Goal: Obtain resource: Download file/media

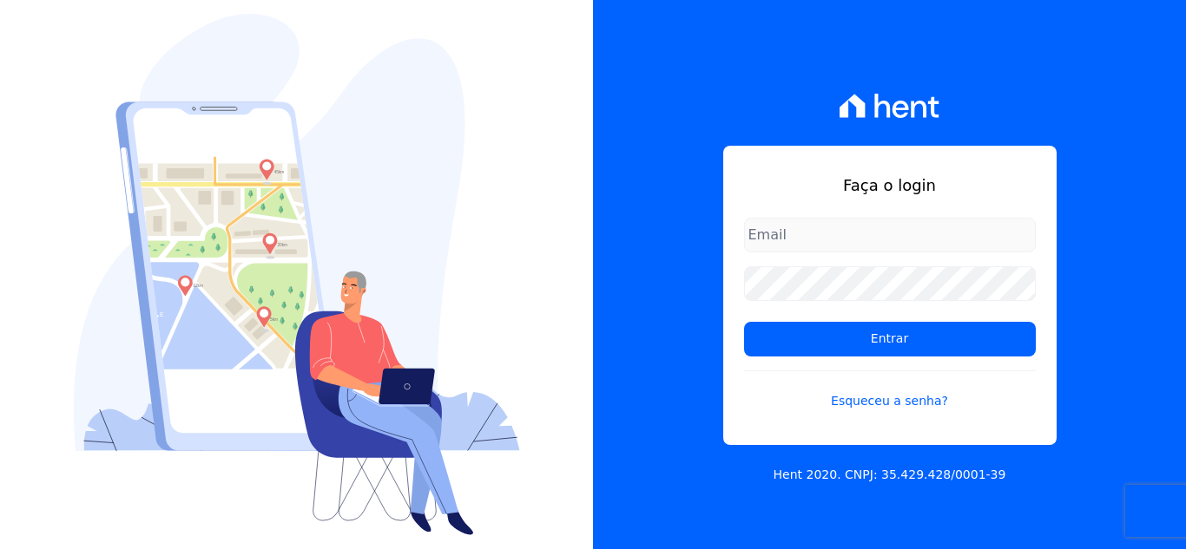
click at [837, 244] on input "email" at bounding box center [890, 235] width 292 height 35
type input "cabralempreendimentoscomercial@gmail.com"
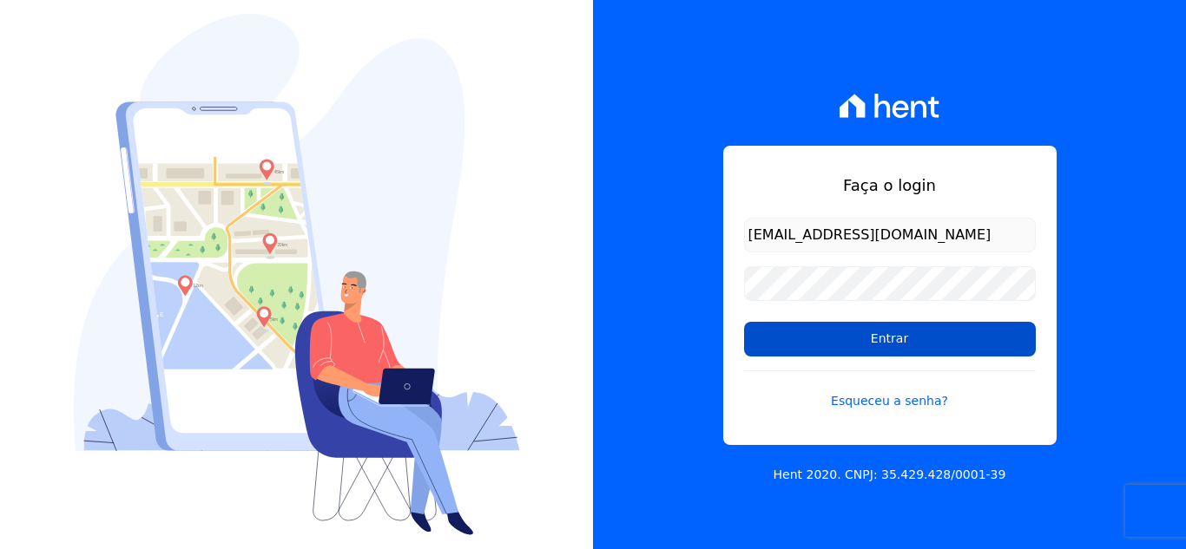
click at [990, 329] on input "Entrar" at bounding box center [890, 339] width 292 height 35
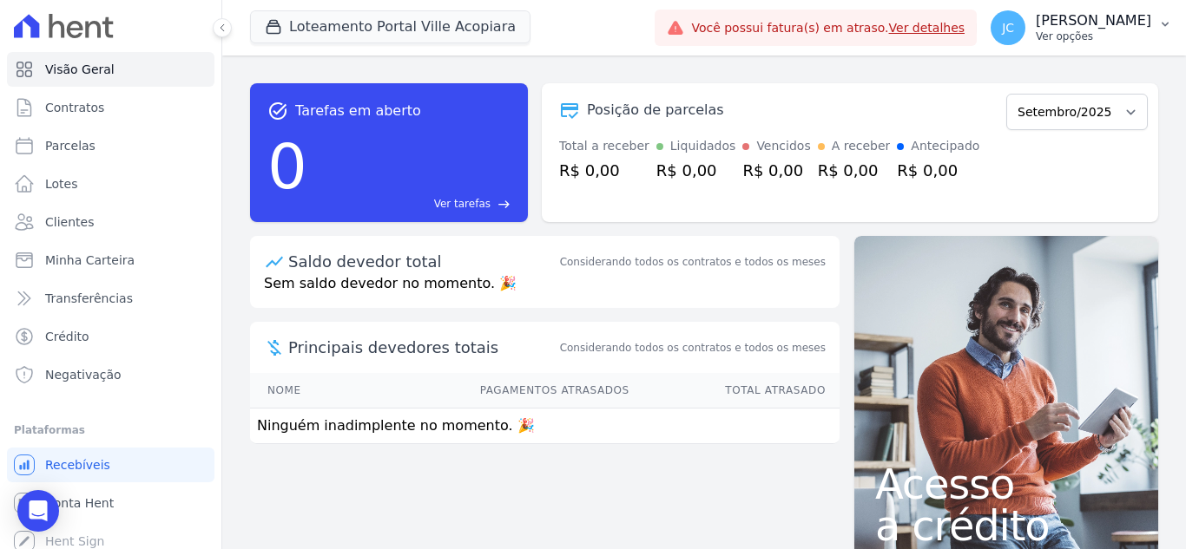
click at [1099, 16] on p "[PERSON_NAME]" at bounding box center [1092, 20] width 115 height 17
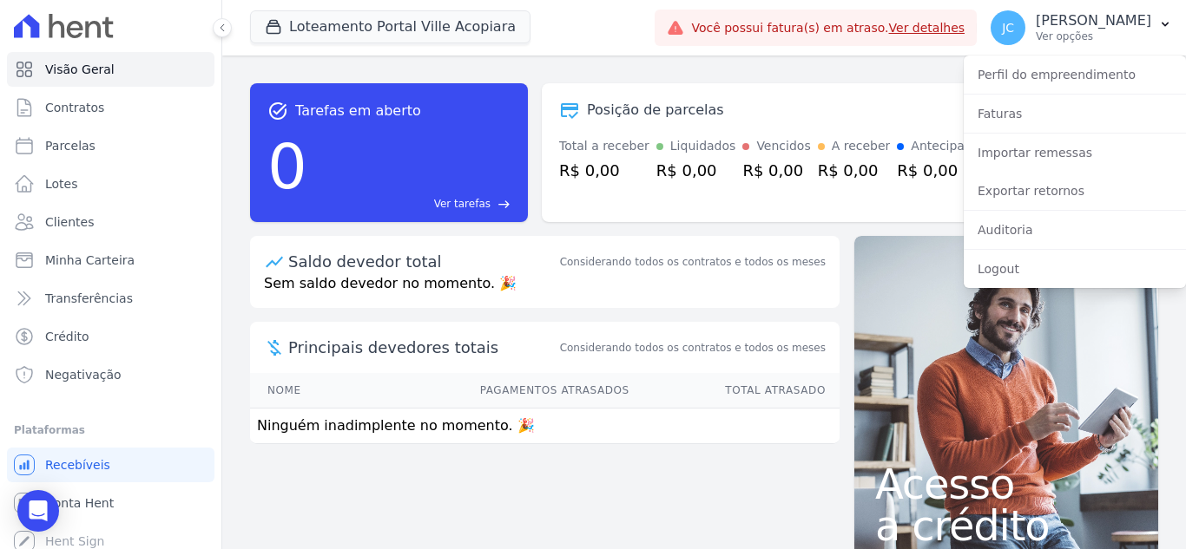
click at [923, 30] on link "Ver detalhes" at bounding box center [927, 28] width 76 height 14
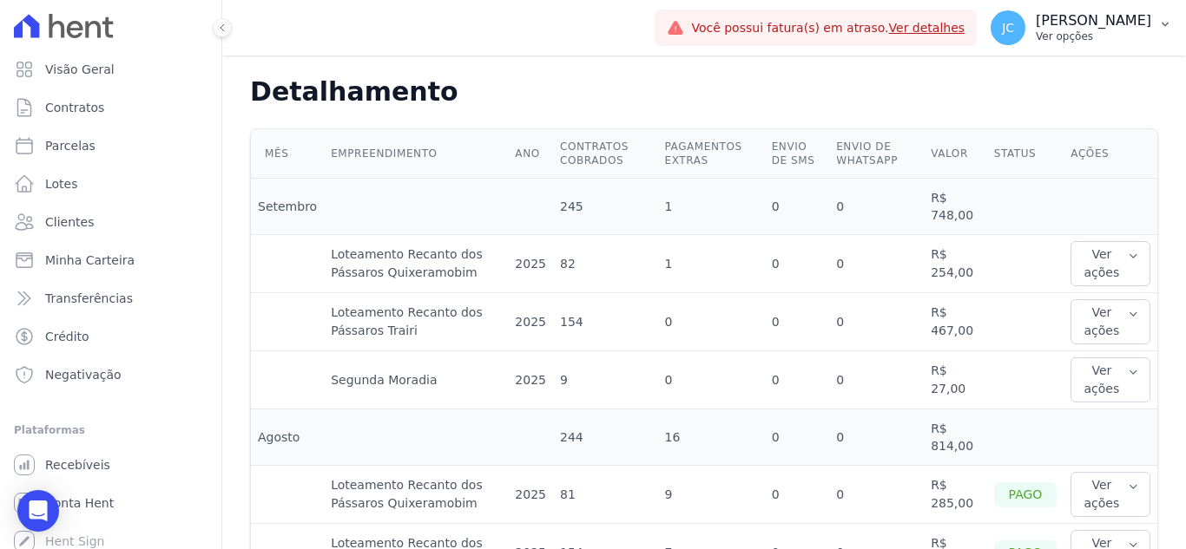
scroll to position [174, 0]
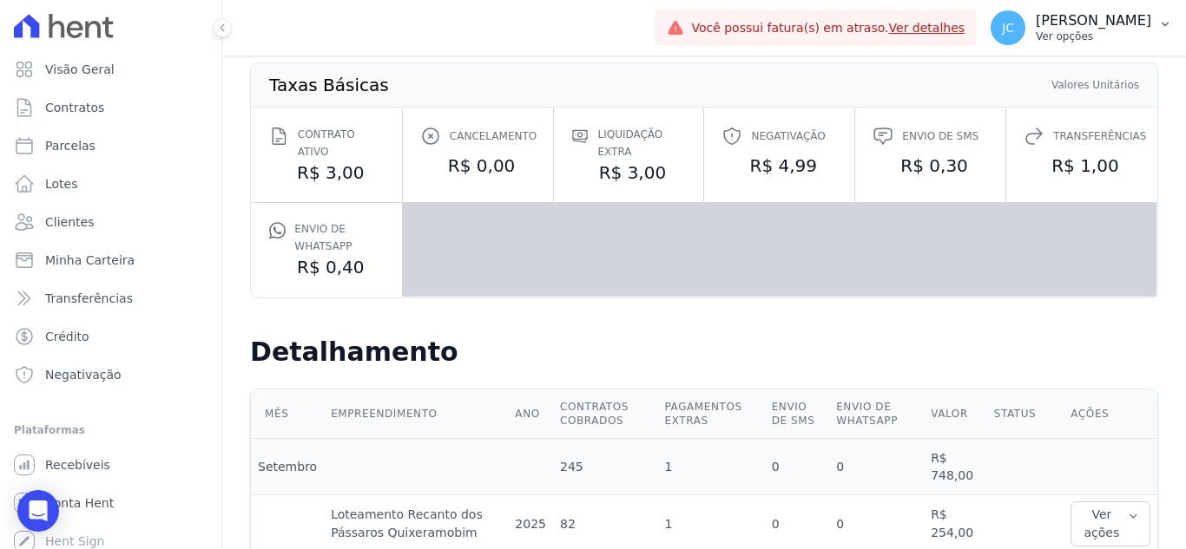
click at [1108, 25] on p "[PERSON_NAME]" at bounding box center [1092, 20] width 115 height 17
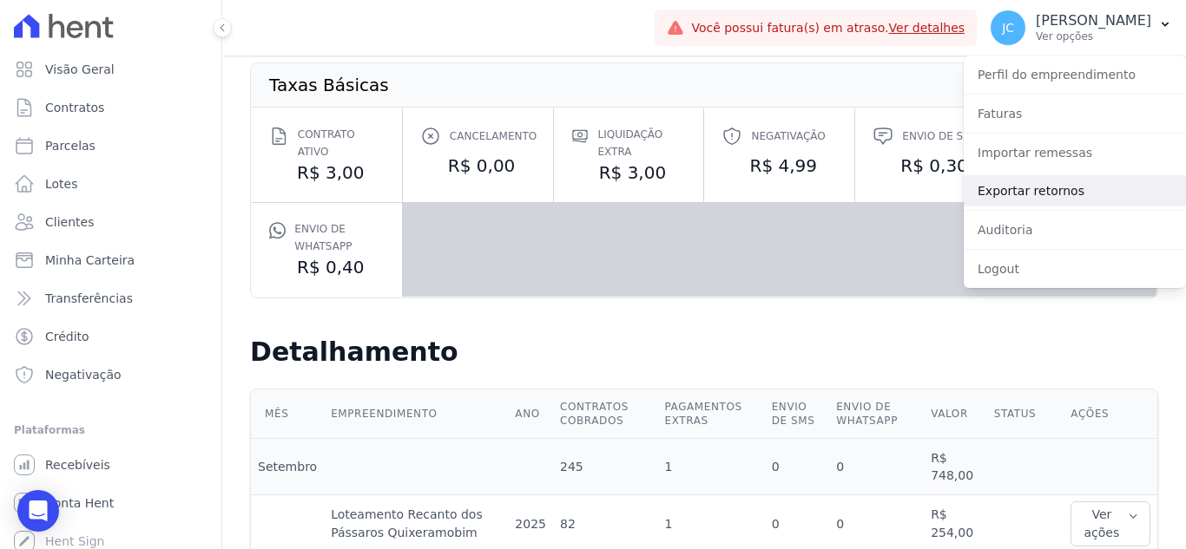
click at [1095, 181] on link "Exportar retornos" at bounding box center [1074, 190] width 222 height 31
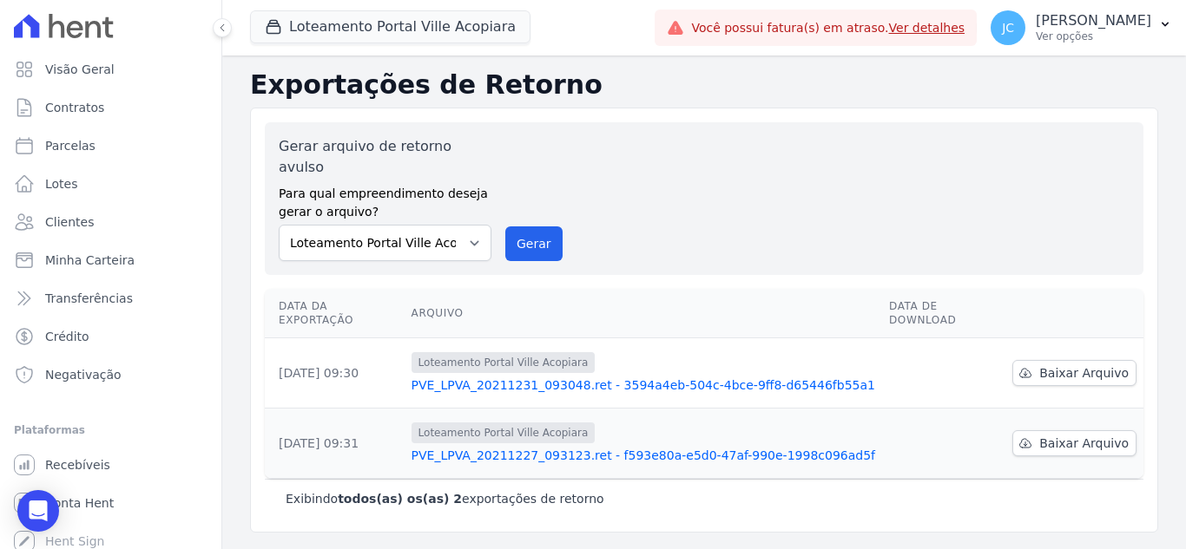
click at [922, 30] on link "Ver detalhes" at bounding box center [927, 28] width 76 height 14
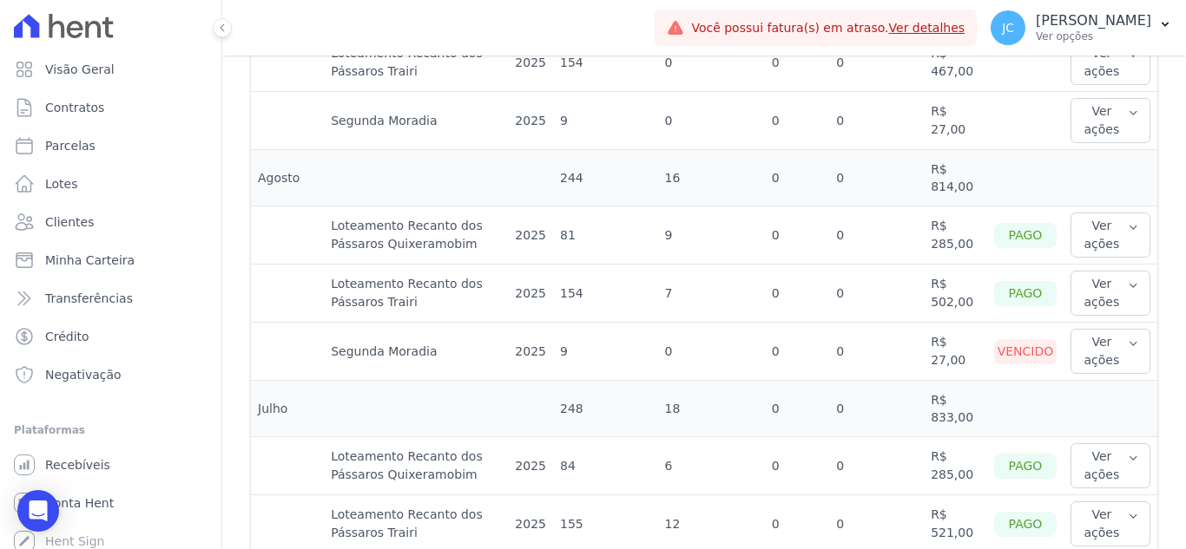
scroll to position [694, 0]
click at [1088, 352] on button "Ver ações" at bounding box center [1110, 350] width 80 height 45
click at [1085, 406] on link "Ver boleto" at bounding box center [1141, 407] width 128 height 18
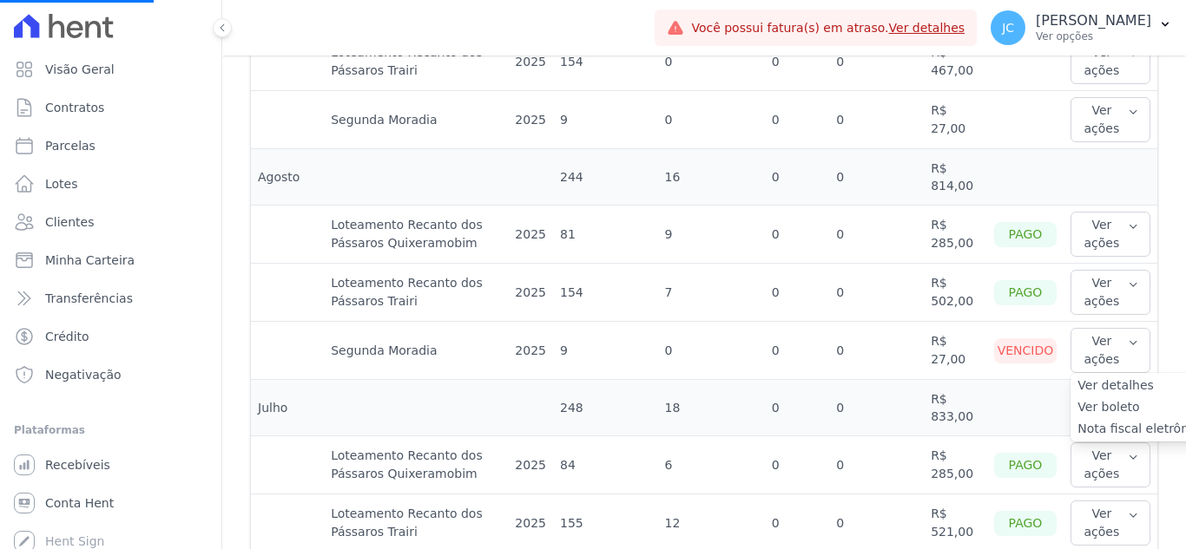
scroll to position [781, 0]
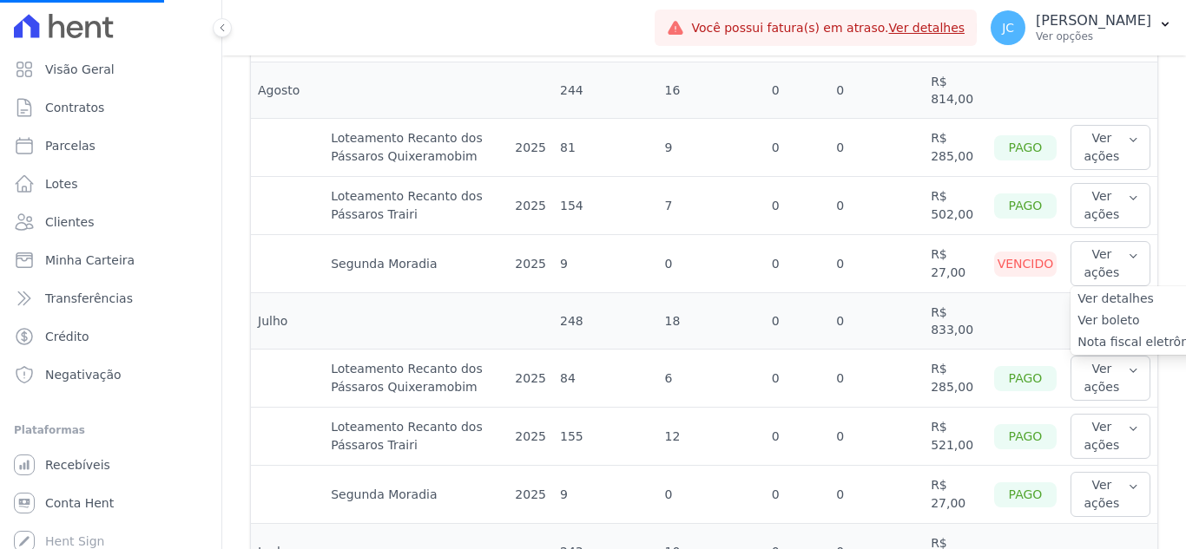
click at [1082, 317] on link "Ver boleto" at bounding box center [1141, 321] width 128 height 18
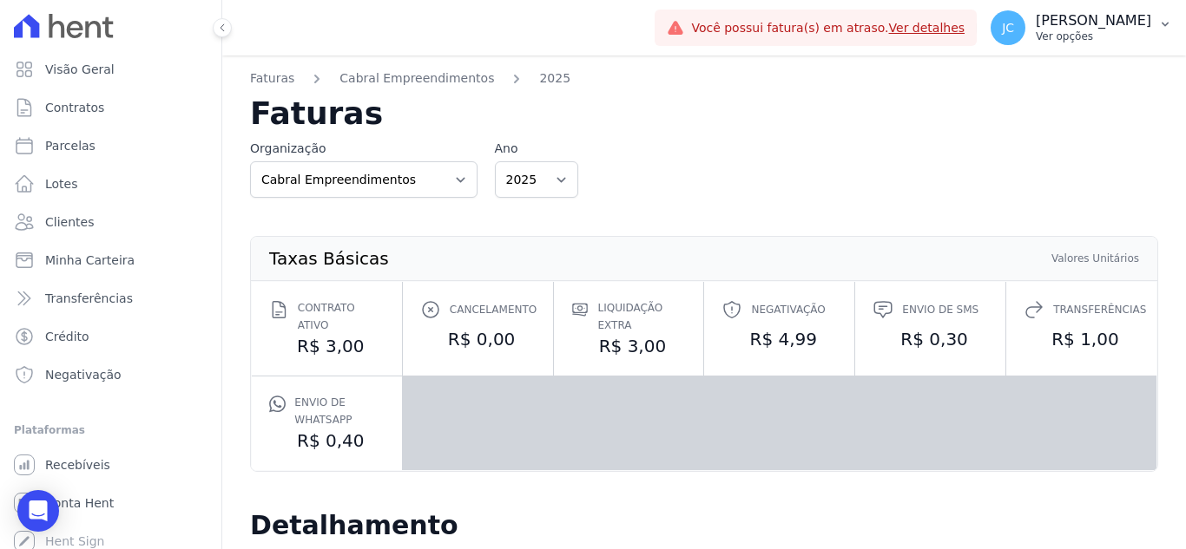
click at [1039, 36] on p "Ver opções" at bounding box center [1092, 37] width 115 height 14
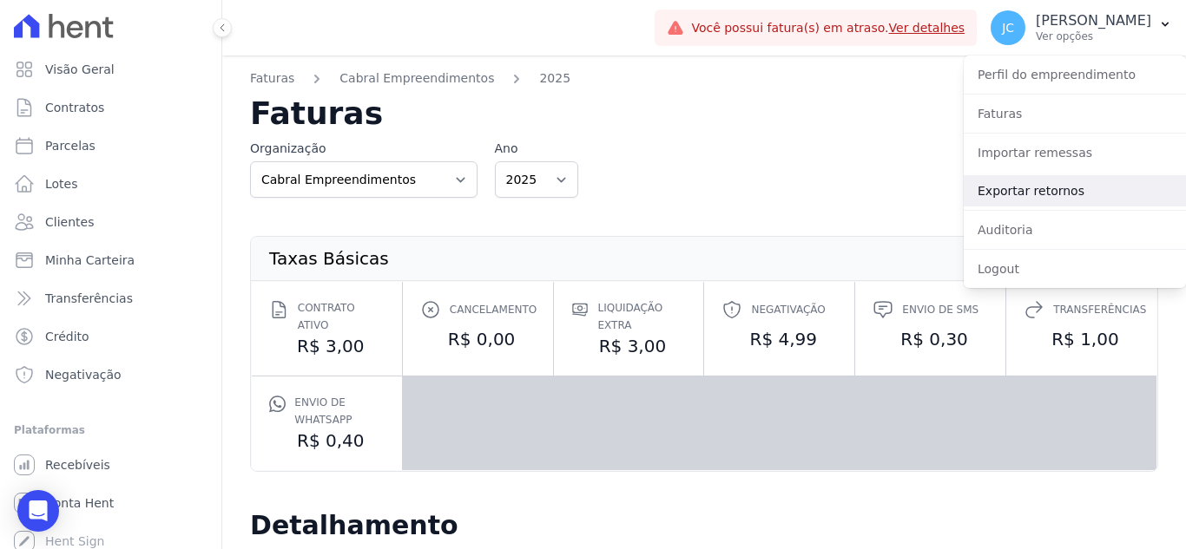
drag, startPoint x: 1047, startPoint y: 179, endPoint x: 1064, endPoint y: 188, distance: 19.8
click at [1047, 179] on link "Exportar retornos" at bounding box center [1074, 190] width 222 height 31
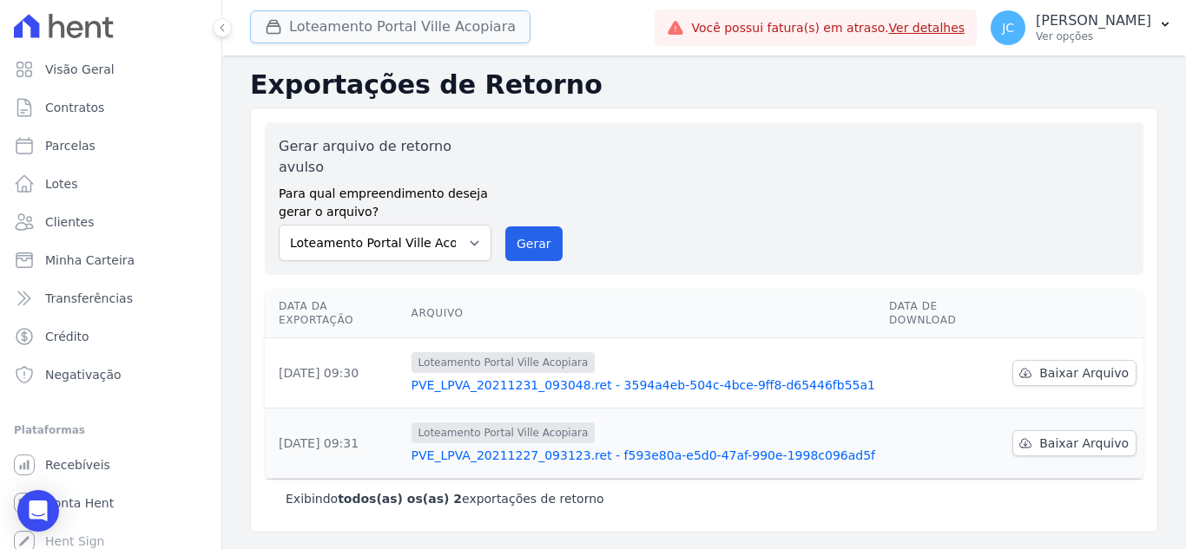
click at [452, 17] on button "Loteamento Portal Ville Acopiara" at bounding box center [390, 26] width 280 height 33
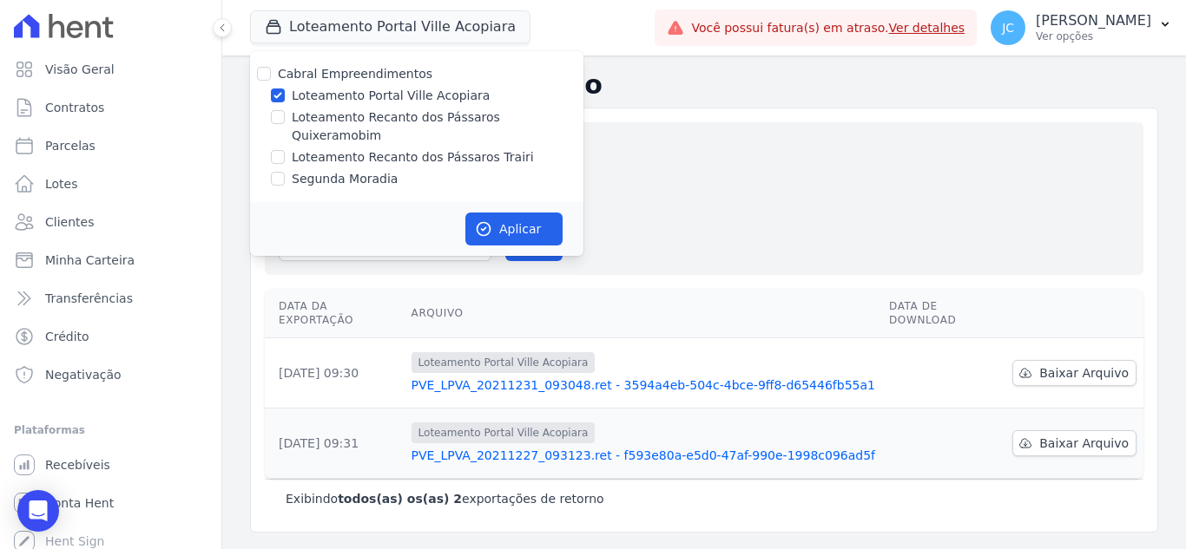
click at [303, 92] on label "Loteamento Portal Ville Acopiara" at bounding box center [391, 96] width 198 height 18
click at [285, 92] on input "Loteamento Portal Ville Acopiara" at bounding box center [278, 96] width 14 height 14
checkbox input "false"
drag, startPoint x: 289, startPoint y: 119, endPoint x: 395, endPoint y: 171, distance: 118.0
click at [291, 120] on div "Loteamento Recanto dos Pássaros Quixeramobim" at bounding box center [416, 126] width 333 height 36
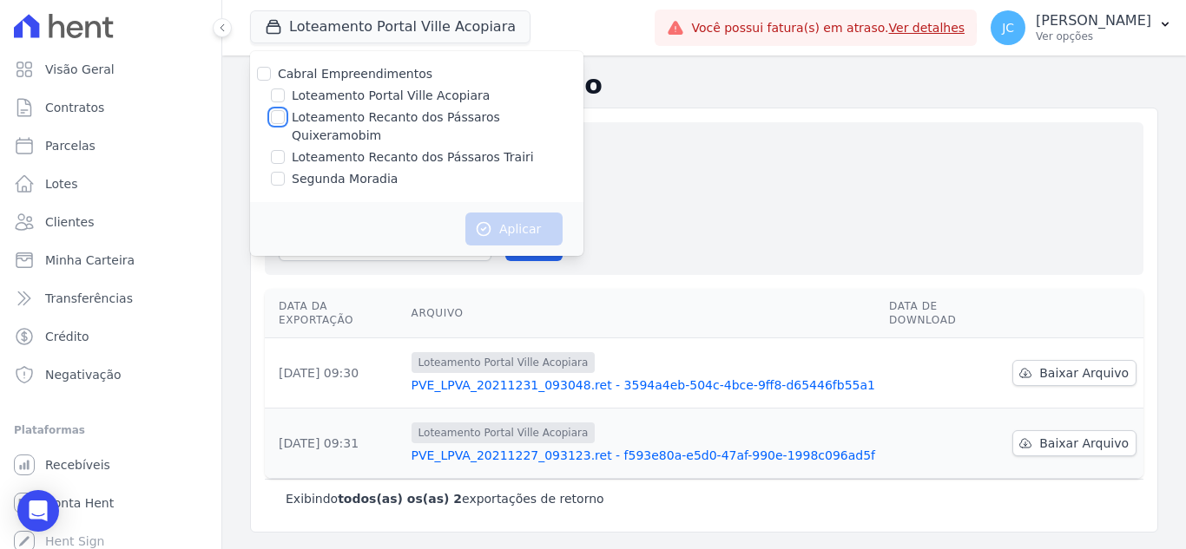
drag, startPoint x: 279, startPoint y: 117, endPoint x: 296, endPoint y: 120, distance: 16.7
click at [279, 118] on input "Loteamento Recanto dos Pássaros Quixeramobim" at bounding box center [278, 117] width 14 height 14
checkbox input "true"
click at [484, 220] on icon "button" at bounding box center [483, 228] width 17 height 17
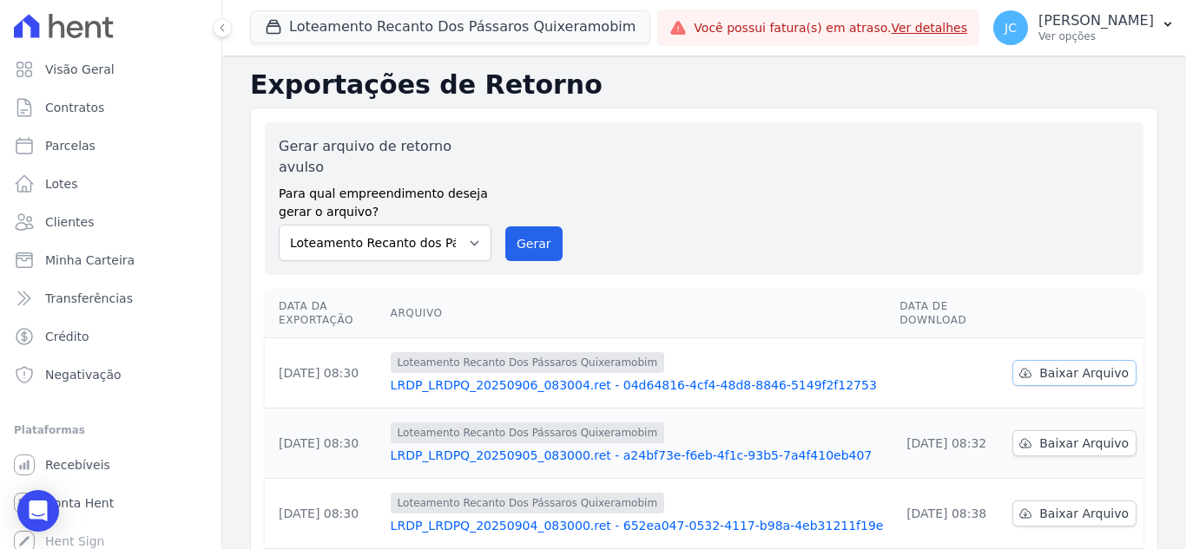
click at [1082, 360] on link "Baixar Arquivo" at bounding box center [1074, 373] width 124 height 26
click at [410, 30] on button "Loteamento Recanto Dos Pássaros Quixeramobim" at bounding box center [450, 26] width 400 height 33
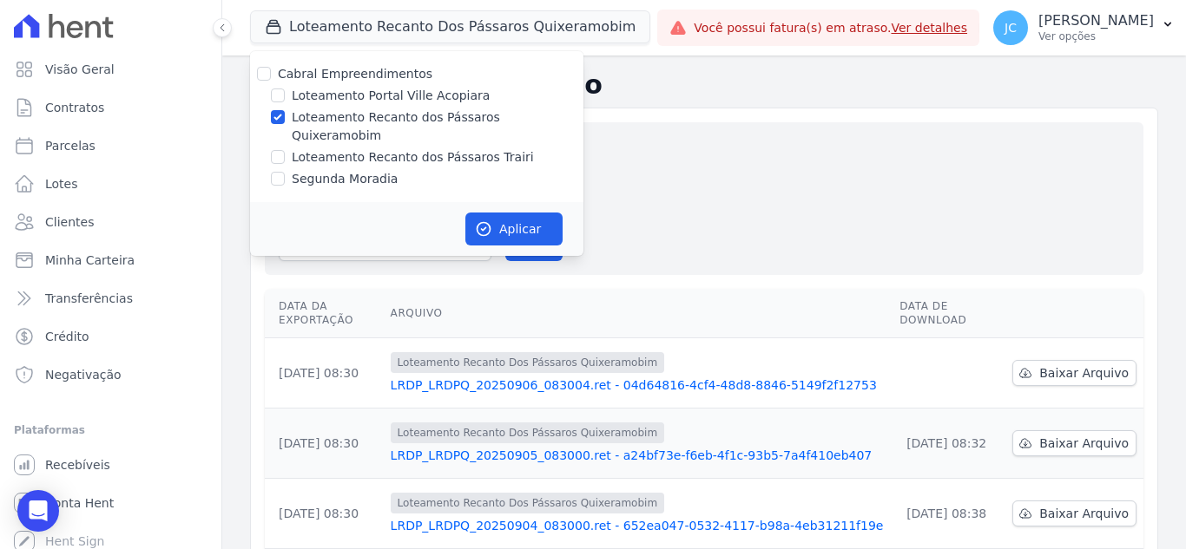
drag, startPoint x: 306, startPoint y: 116, endPoint x: 292, endPoint y: 132, distance: 20.9
click at [306, 117] on label "Loteamento Recanto dos Pássaros Quixeramobim" at bounding box center [438, 126] width 292 height 36
click at [285, 117] on input "Loteamento Recanto dos Pássaros Quixeramobim" at bounding box center [278, 117] width 14 height 14
checkbox input "false"
click at [289, 148] on div "Loteamento Recanto dos Pássaros Trairi" at bounding box center [416, 157] width 333 height 18
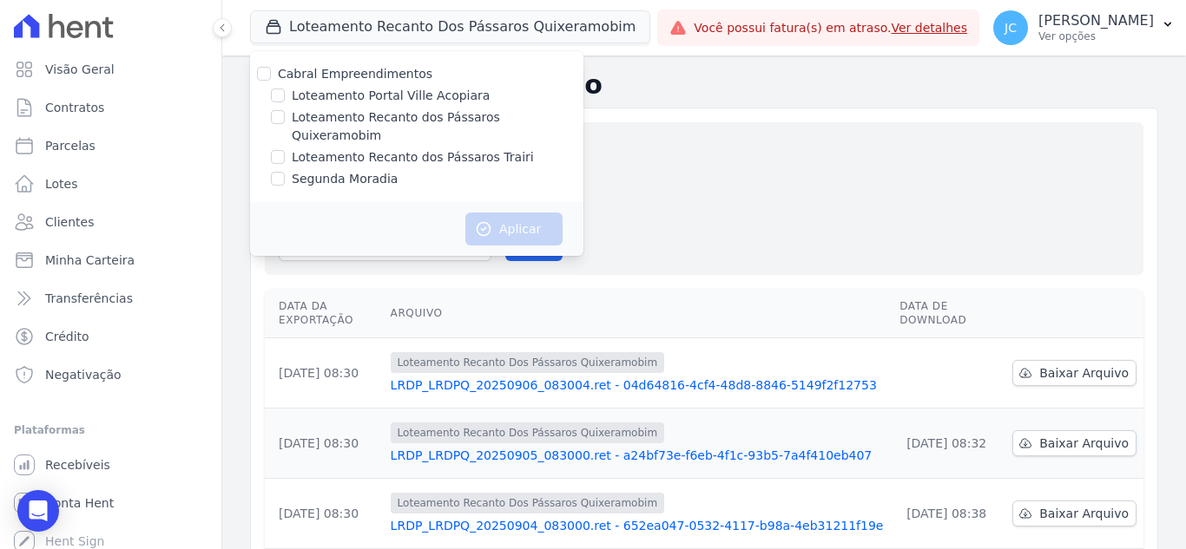
drag, startPoint x: 269, startPoint y: 148, endPoint x: 289, endPoint y: 138, distance: 22.1
click at [279, 148] on div "Loteamento Recanto dos Pássaros Trairi" at bounding box center [416, 157] width 333 height 18
drag, startPoint x: 333, startPoint y: 142, endPoint x: 352, endPoint y: 145, distance: 18.4
click at [333, 148] on label "Loteamento Recanto dos Pássaros Trairi" at bounding box center [413, 157] width 242 height 18
click at [285, 150] on input "Loteamento Recanto dos Pássaros Trairi" at bounding box center [278, 157] width 14 height 14
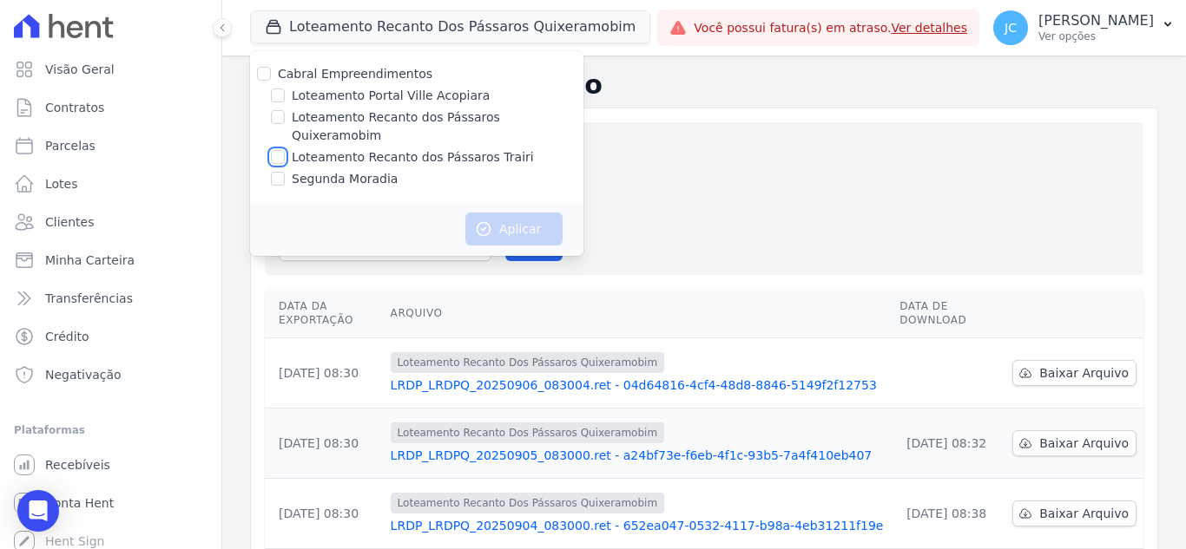
checkbox input "true"
click at [512, 220] on button "Aplicar" at bounding box center [513, 229] width 97 height 33
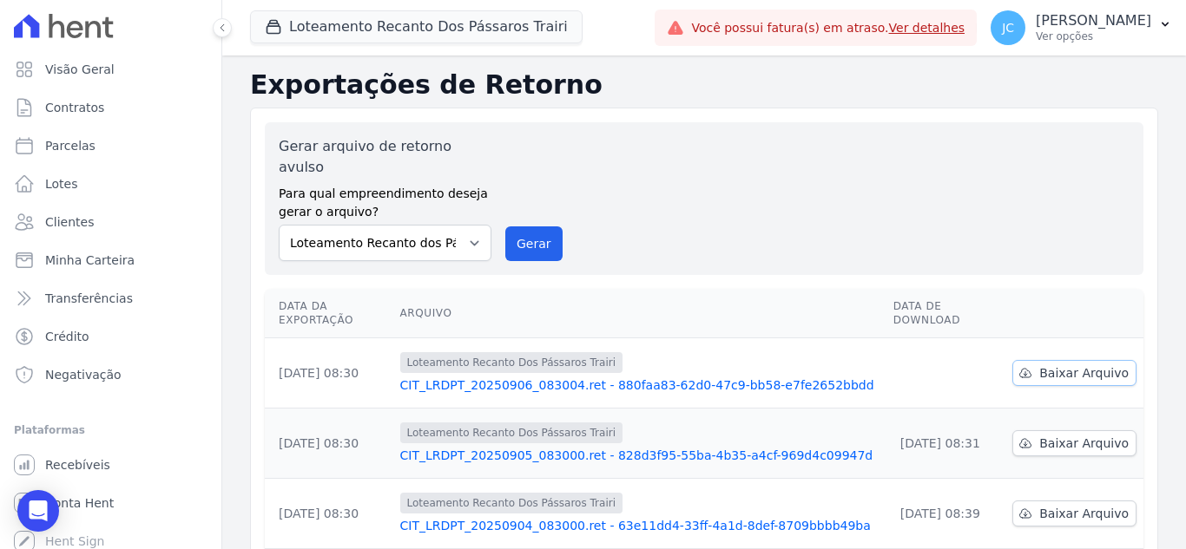
click at [1060, 365] on span "Baixar Arquivo" at bounding box center [1083, 373] width 89 height 17
click at [377, 43] on span "Loteamento Recanto Dos Pássaros Trairi" at bounding box center [416, 27] width 332 height 35
click at [331, 25] on button "Loteamento Recanto Dos Pássaros Trairi" at bounding box center [416, 26] width 332 height 33
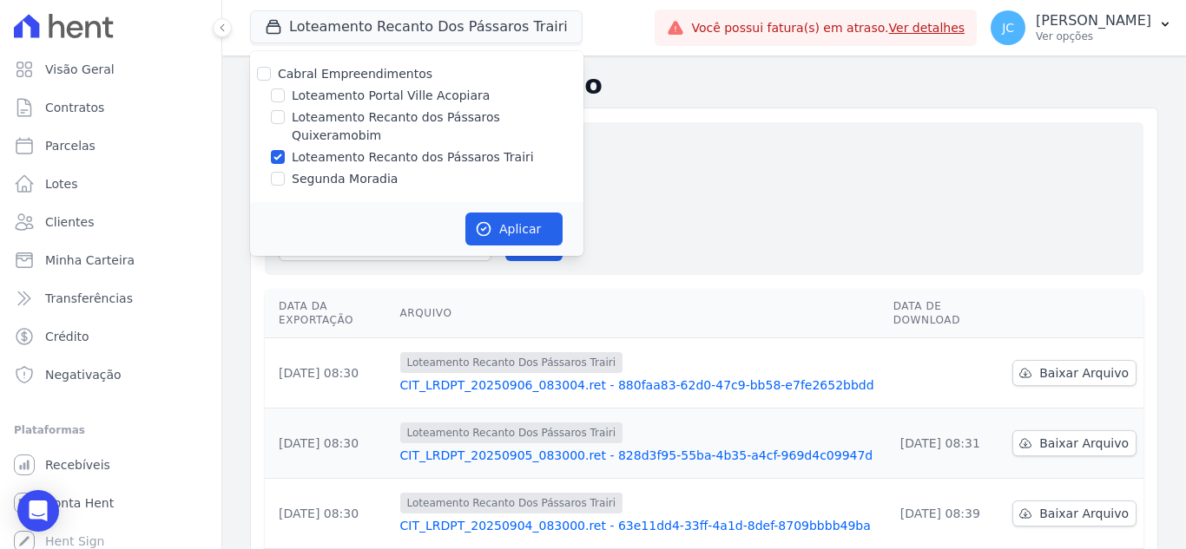
drag, startPoint x: 289, startPoint y: 135, endPoint x: 319, endPoint y: 144, distance: 30.8
click at [289, 148] on div "Loteamento Recanto dos Pássaros Trairi" at bounding box center [416, 157] width 333 height 18
click at [325, 148] on label "Loteamento Recanto dos Pássaros Trairi" at bounding box center [413, 157] width 242 height 18
click at [285, 150] on input "Loteamento Recanto dos Pássaros Trairi" at bounding box center [278, 157] width 14 height 14
checkbox input "false"
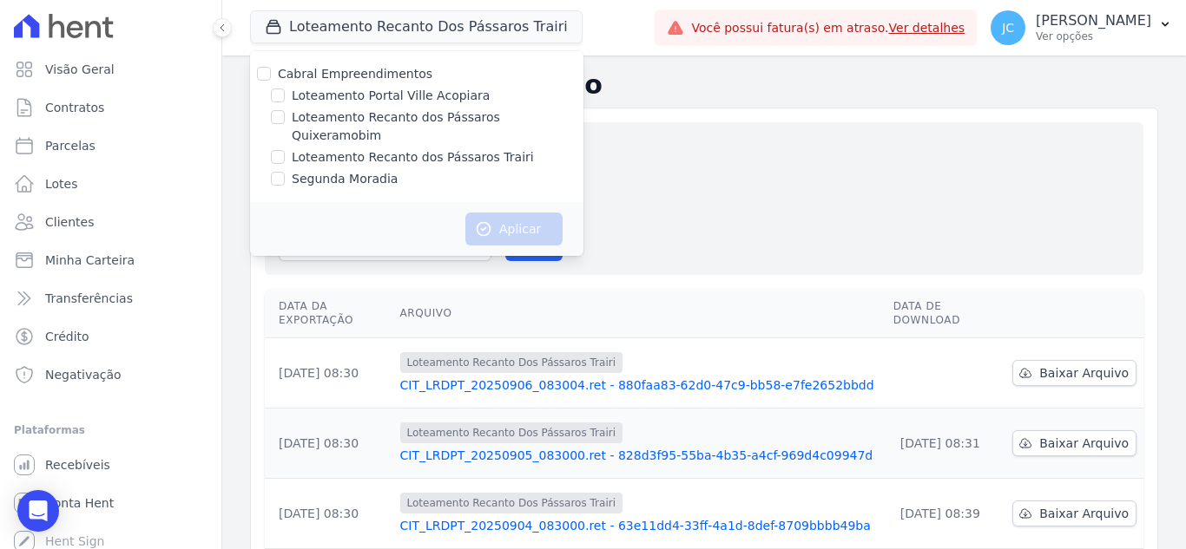
click at [326, 170] on label "Segunda Moradia" at bounding box center [345, 179] width 106 height 18
click at [285, 172] on input "Segunda Moradia" at bounding box center [278, 179] width 14 height 14
checkbox input "true"
click at [503, 213] on button "Aplicar" at bounding box center [513, 229] width 97 height 33
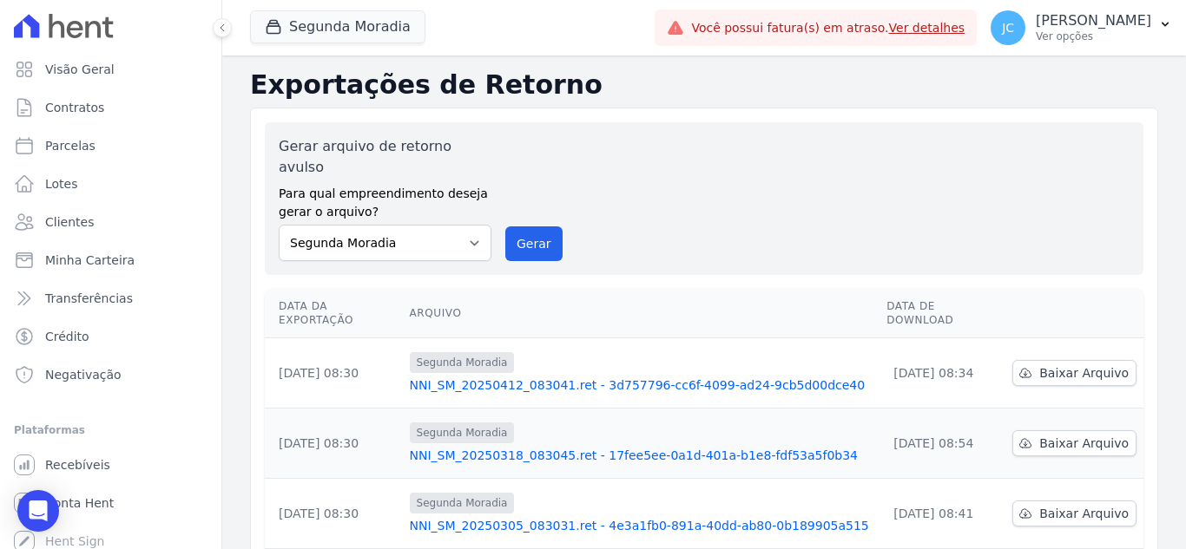
click at [944, 29] on link "Ver detalhes" at bounding box center [927, 28] width 76 height 14
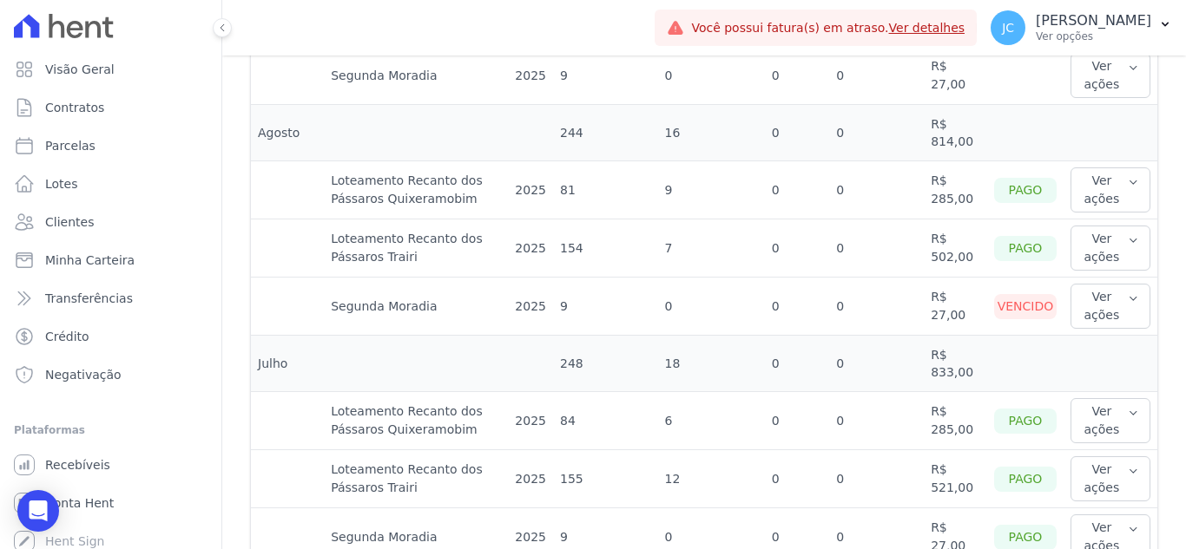
scroll to position [781, 0]
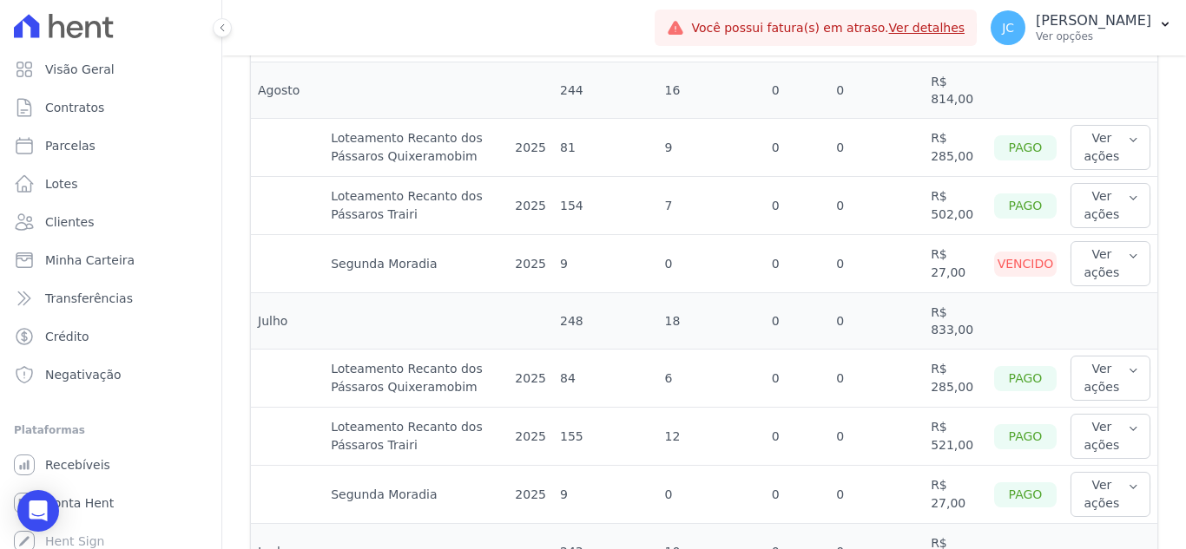
drag, startPoint x: 1096, startPoint y: 247, endPoint x: 1145, endPoint y: 274, distance: 55.6
click at [1102, 247] on button "Ver ações" at bounding box center [1110, 263] width 80 height 45
click at [1112, 320] on link "Ver boleto" at bounding box center [1141, 321] width 128 height 18
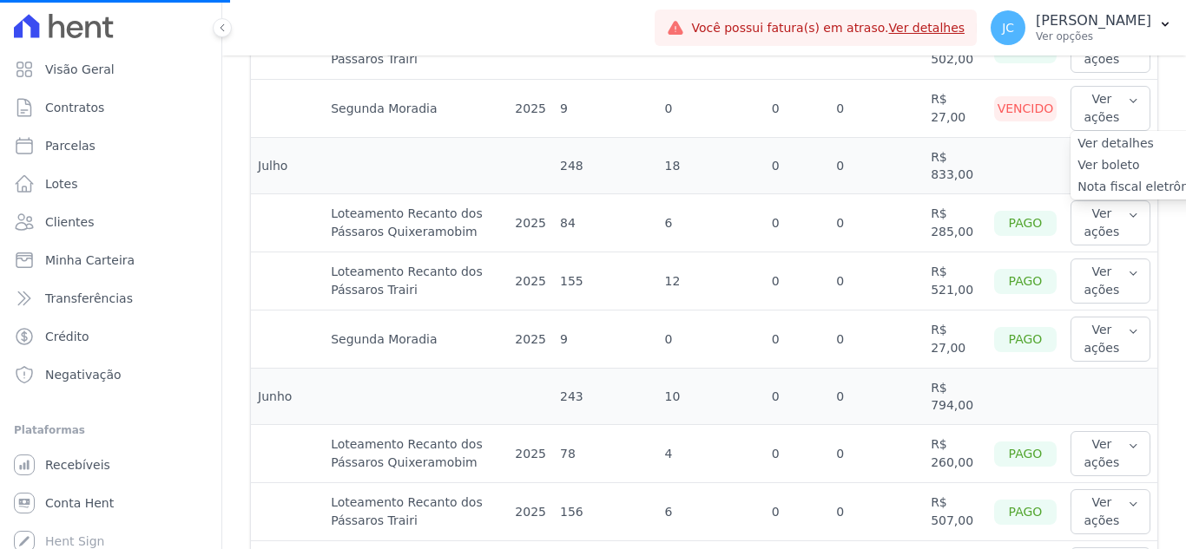
scroll to position [694, 0]
